Goal: Information Seeking & Learning: Check status

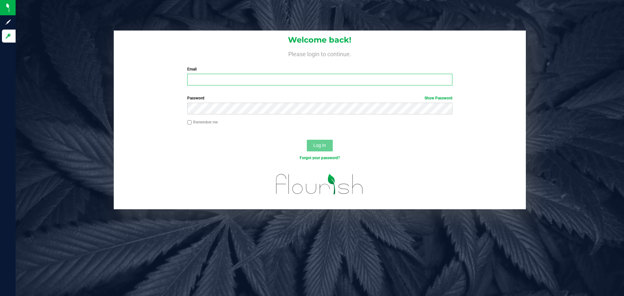
type input "[PERSON_NAME][EMAIL_ADDRESS][DOMAIN_NAME]"
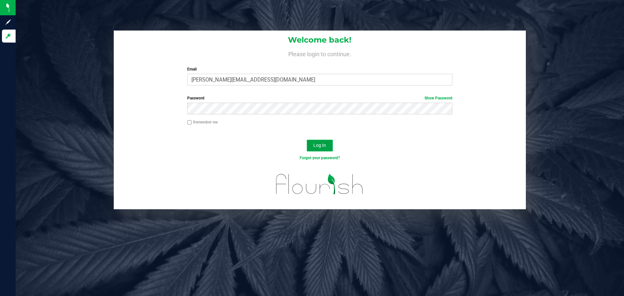
click at [321, 143] on span "Log In" at bounding box center [319, 145] width 13 height 5
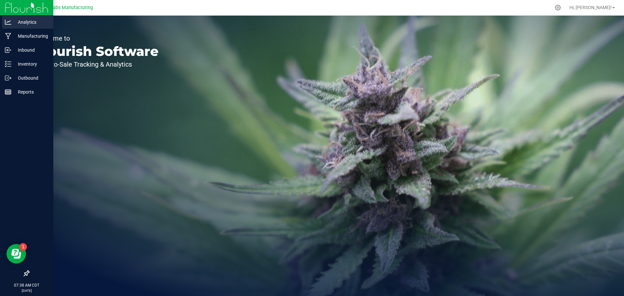
click at [31, 19] on p "Analytics" at bounding box center [30, 22] width 39 height 8
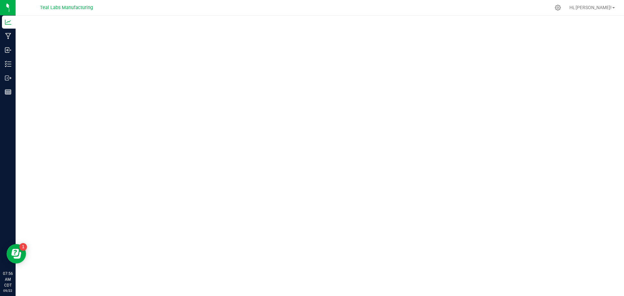
click at [303, 17] on div at bounding box center [320, 154] width 608 height 276
click at [302, 16] on div at bounding box center [320, 154] width 608 height 276
